Goal: Information Seeking & Learning: Understand process/instructions

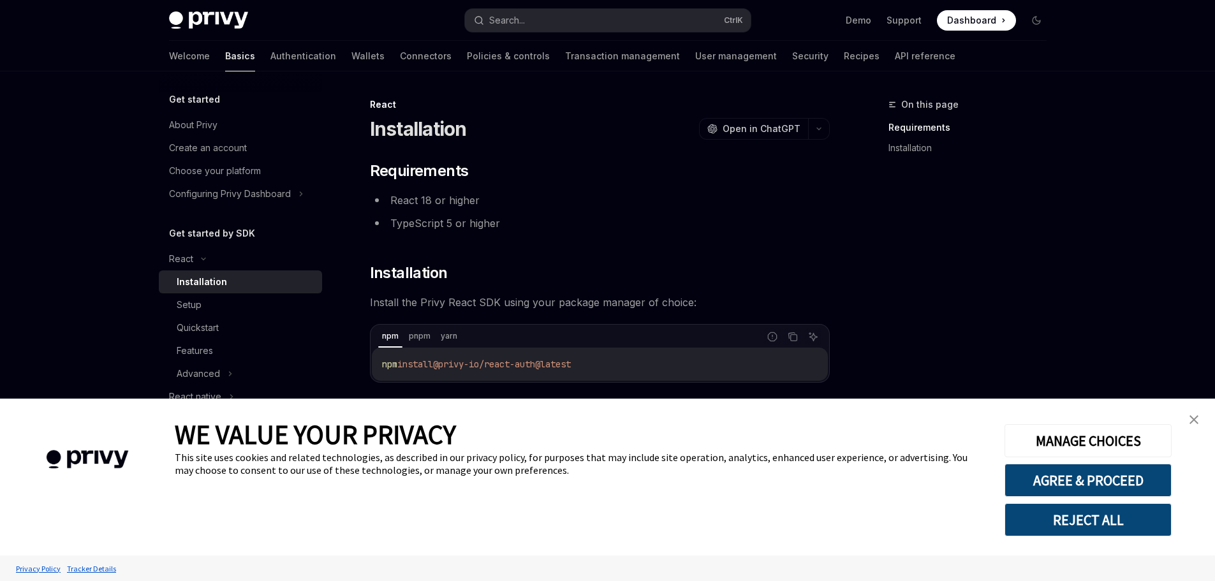
click at [1133, 320] on div "**********" at bounding box center [607, 322] width 1215 height 644
click at [1198, 420] on link "close banner" at bounding box center [1194, 420] width 26 height 26
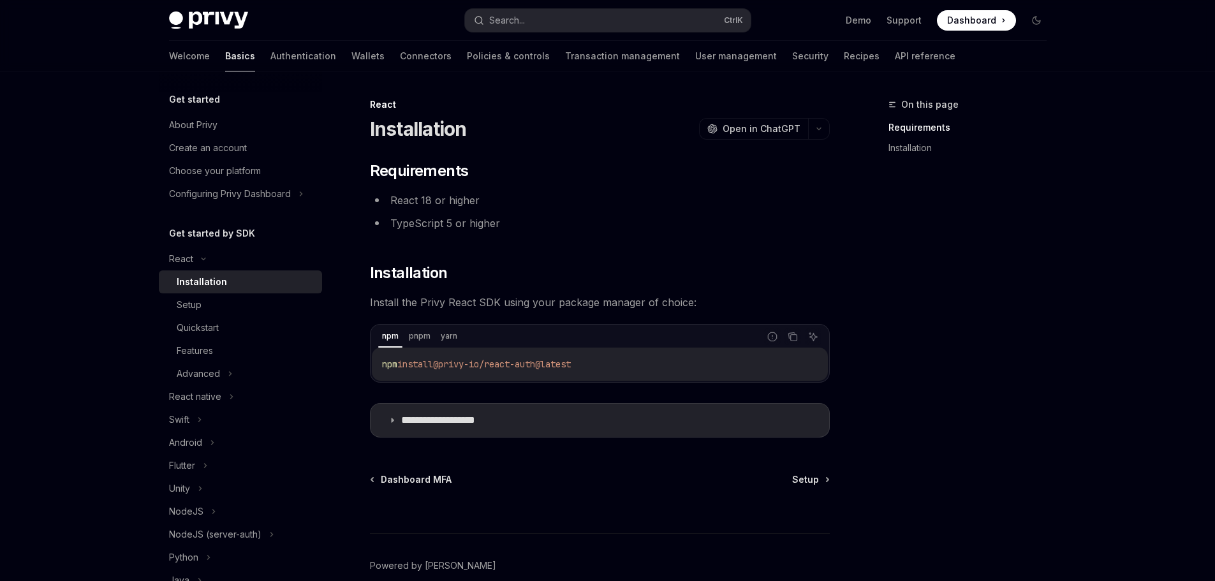
click at [204, 99] on h5 "Get started" at bounding box center [194, 99] width 51 height 15
click at [192, 119] on div "About Privy" at bounding box center [193, 124] width 48 height 15
type textarea "*"
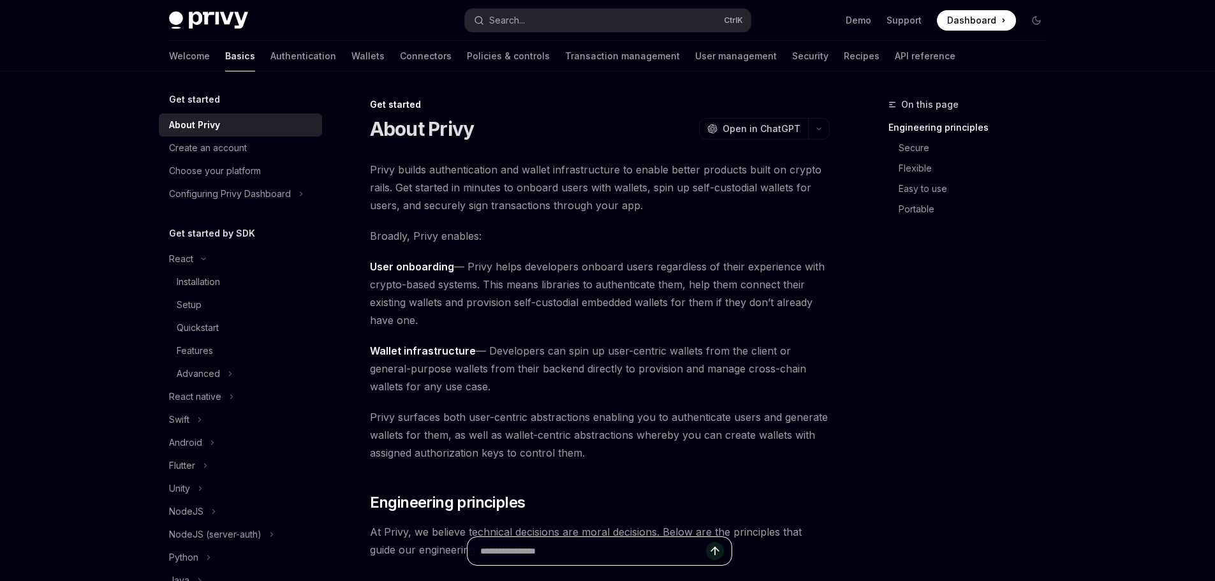
click at [613, 547] on input "text" at bounding box center [593, 551] width 226 height 28
paste input "**********"
type input "**********"
type textarea "*"
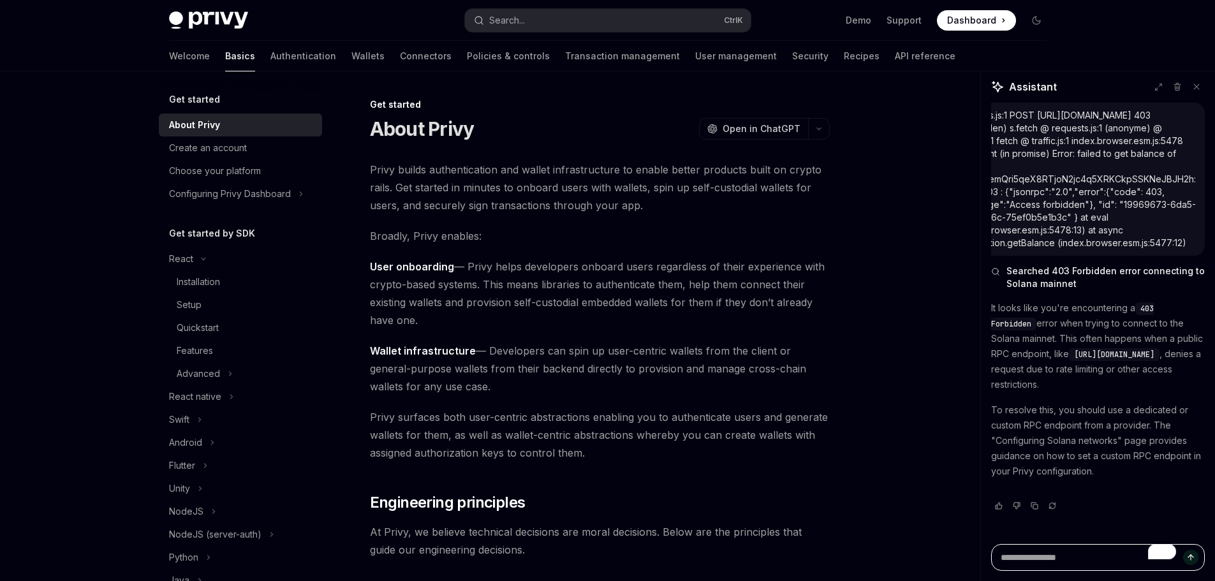
scroll to position [0, 0]
type textarea "*"
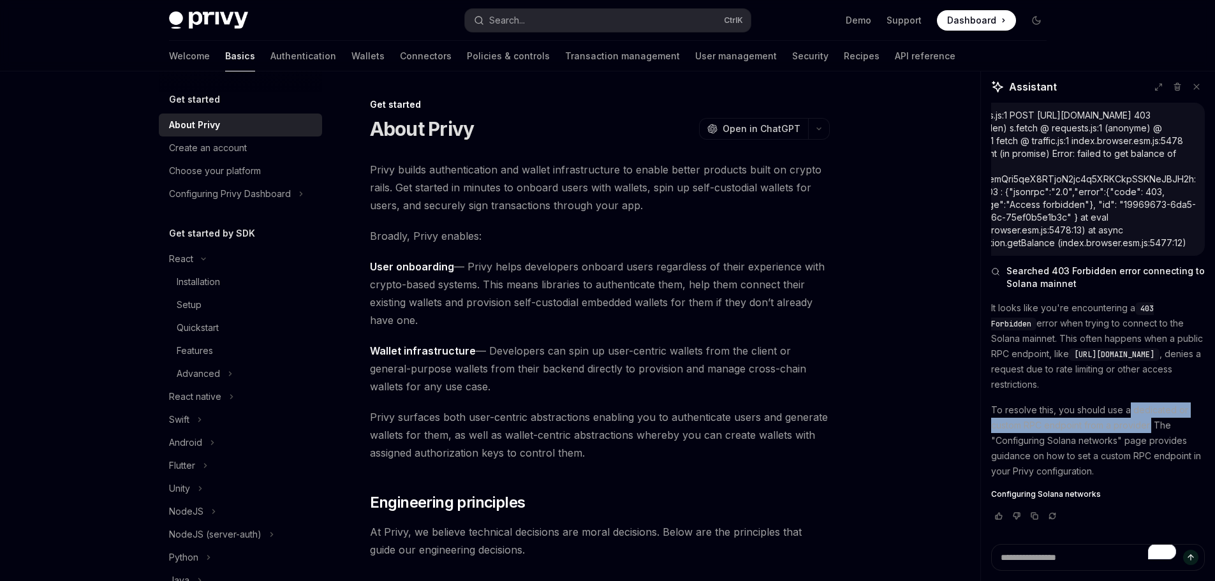
drag, startPoint x: 1130, startPoint y: 411, endPoint x: 1151, endPoint y: 427, distance: 26.9
click at [1151, 427] on p "To resolve this, you should use a dedicated or custom RPC endpoint from a provi…" at bounding box center [1098, 440] width 214 height 77
copy p "dedicated or custom RPC endpoint from a provider."
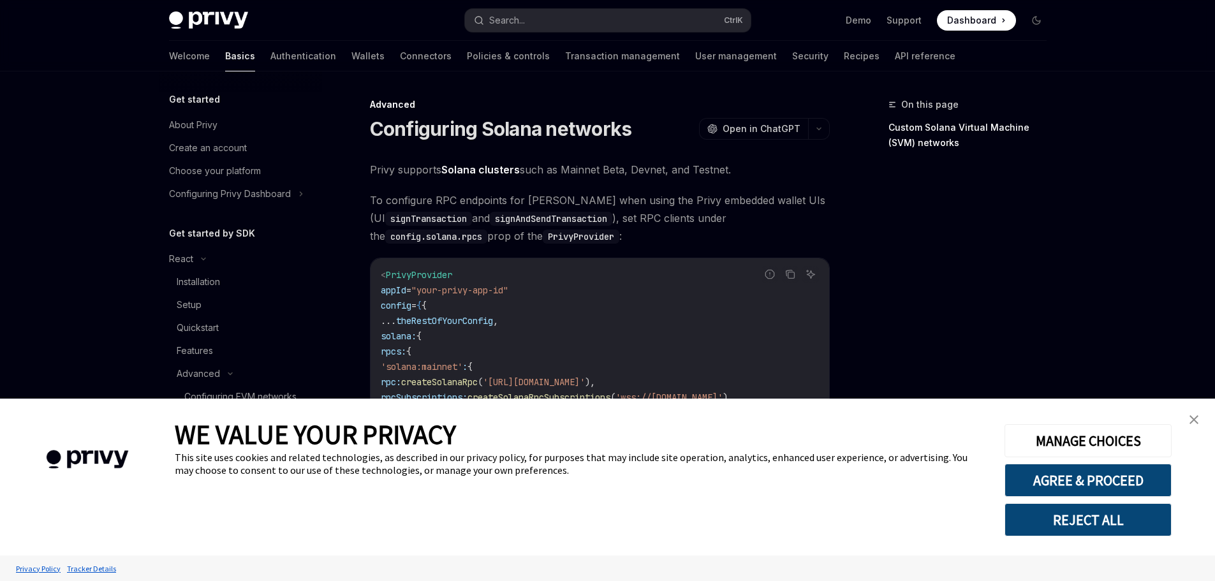
type textarea "*"
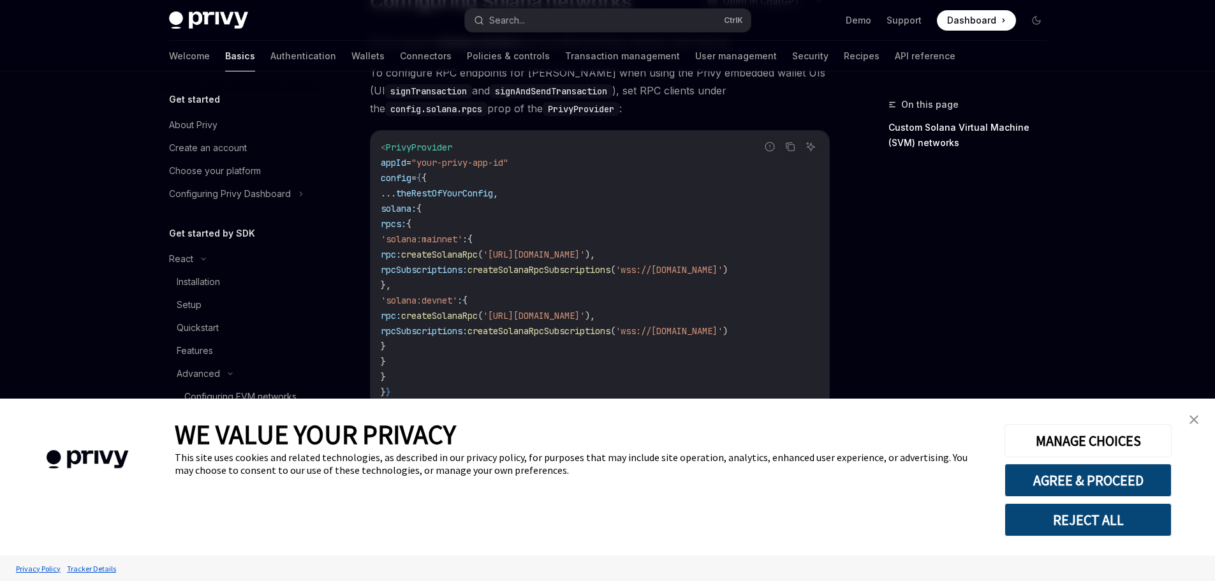
click at [1189, 420] on link "close banner" at bounding box center [1194, 420] width 26 height 26
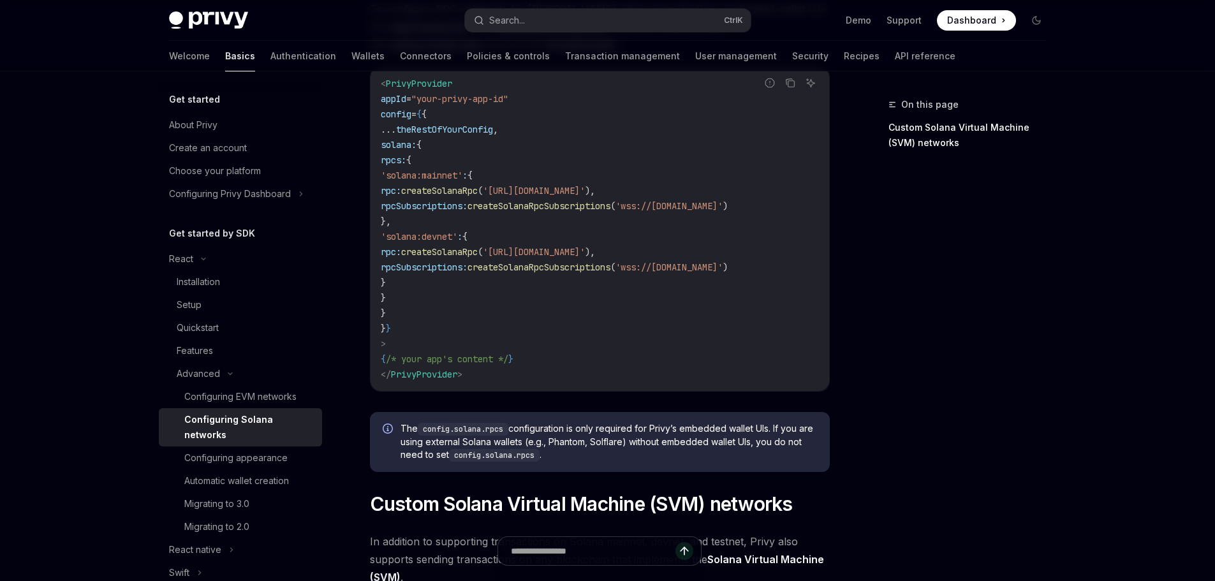
scroll to position [0, 0]
drag, startPoint x: 551, startPoint y: 189, endPoint x: 739, endPoint y: 193, distance: 188.2
click at [585, 193] on span "'[URL][DOMAIN_NAME]'" at bounding box center [534, 190] width 102 height 11
copy span "[URL][DOMAIN_NAME]"
